Goal: Information Seeking & Learning: Learn about a topic

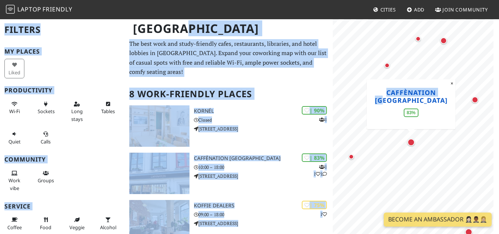
drag, startPoint x: 229, startPoint y: 158, endPoint x: 394, endPoint y: 91, distance: 177.9
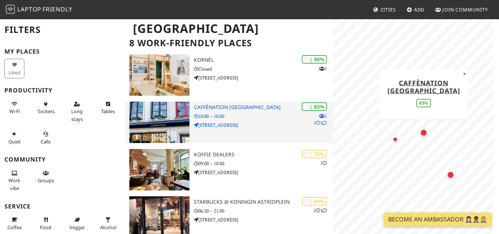
scroll to position [53, 0]
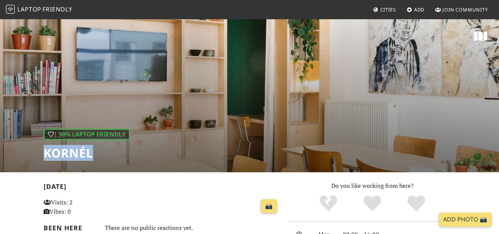
drag, startPoint x: 92, startPoint y: 151, endPoint x: 42, endPoint y: 156, distance: 50.5
click at [42, 156] on div "| 90% Laptop Friendly Kornél" at bounding box center [249, 95] width 499 height 154
copy h1 "Kornél"
